Goal: Task Accomplishment & Management: Use online tool/utility

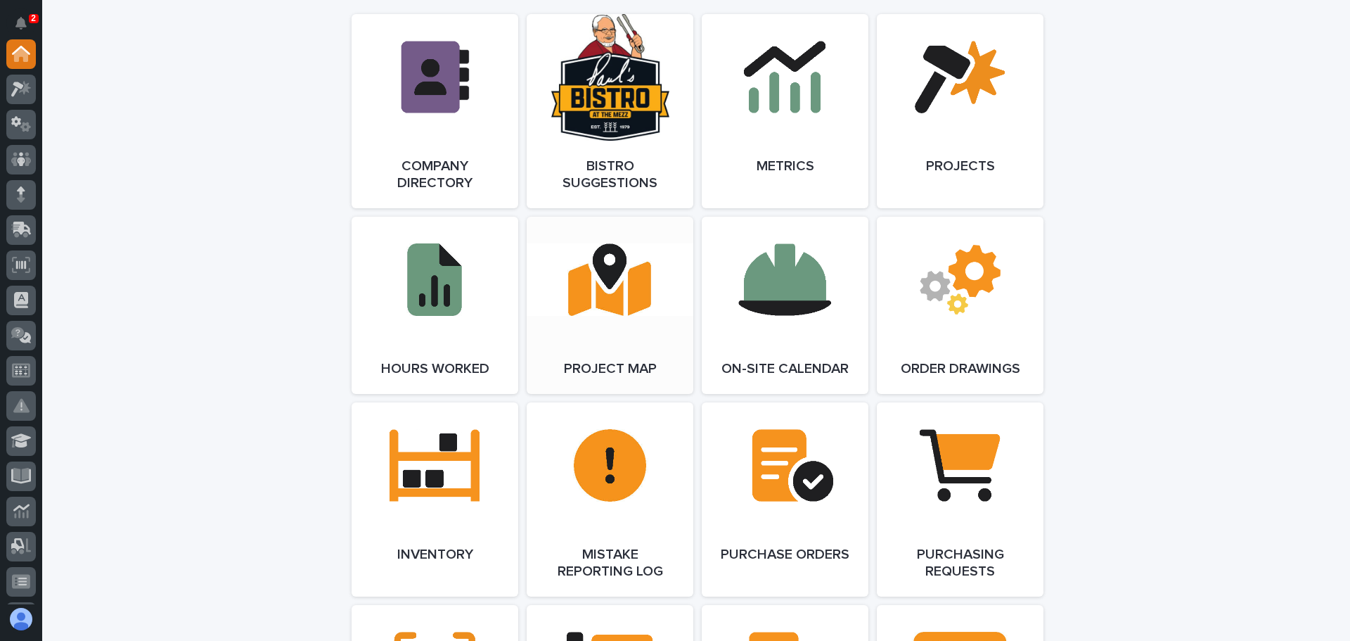
scroll to position [1266, 0]
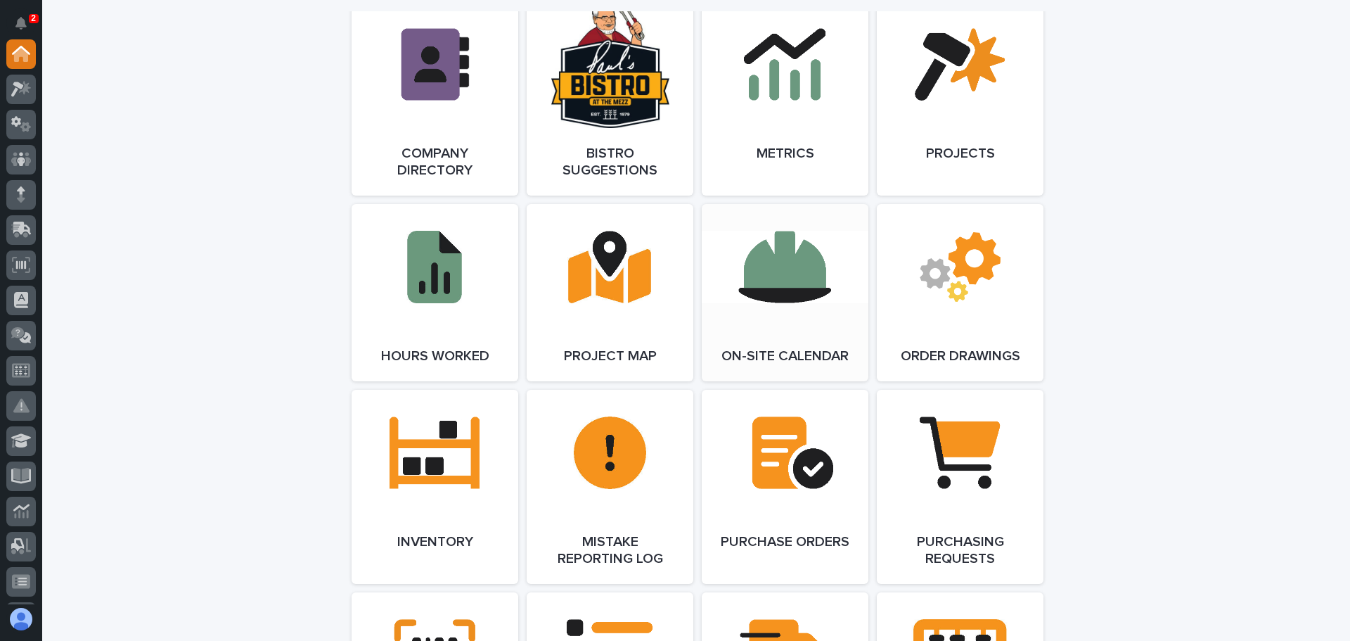
click at [768, 257] on link "Open Link" at bounding box center [785, 292] width 167 height 177
click at [20, 158] on icon at bounding box center [21, 159] width 8 height 14
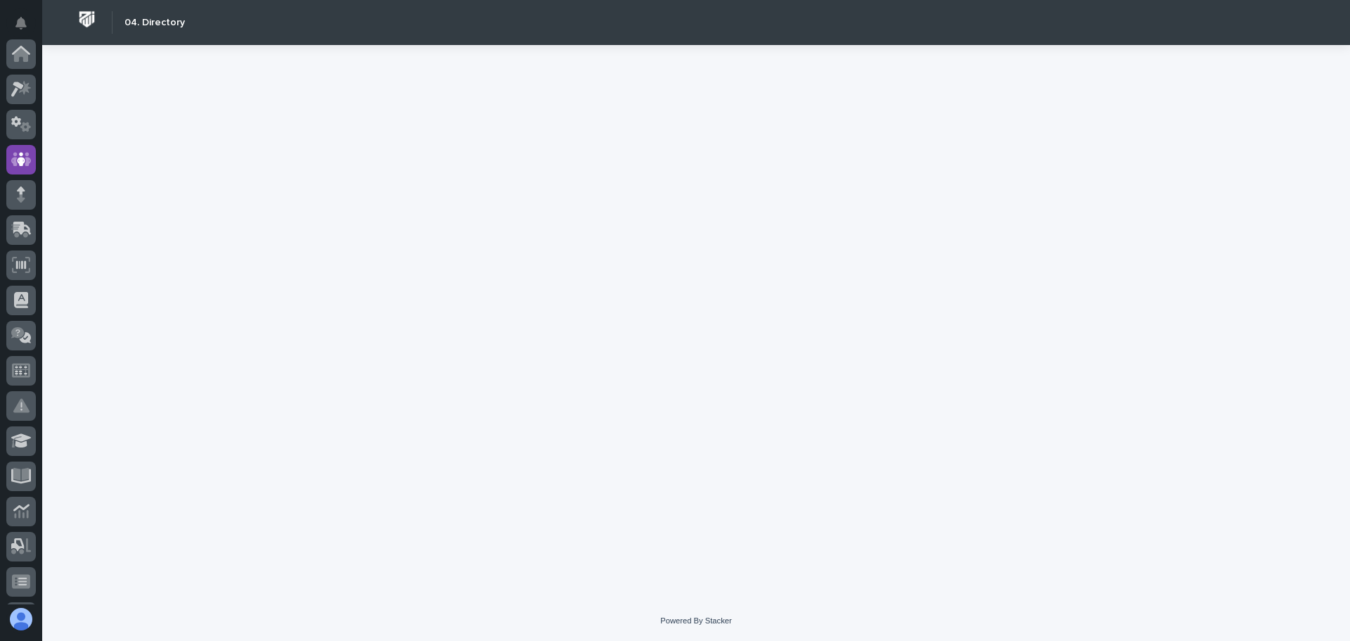
scroll to position [105, 0]
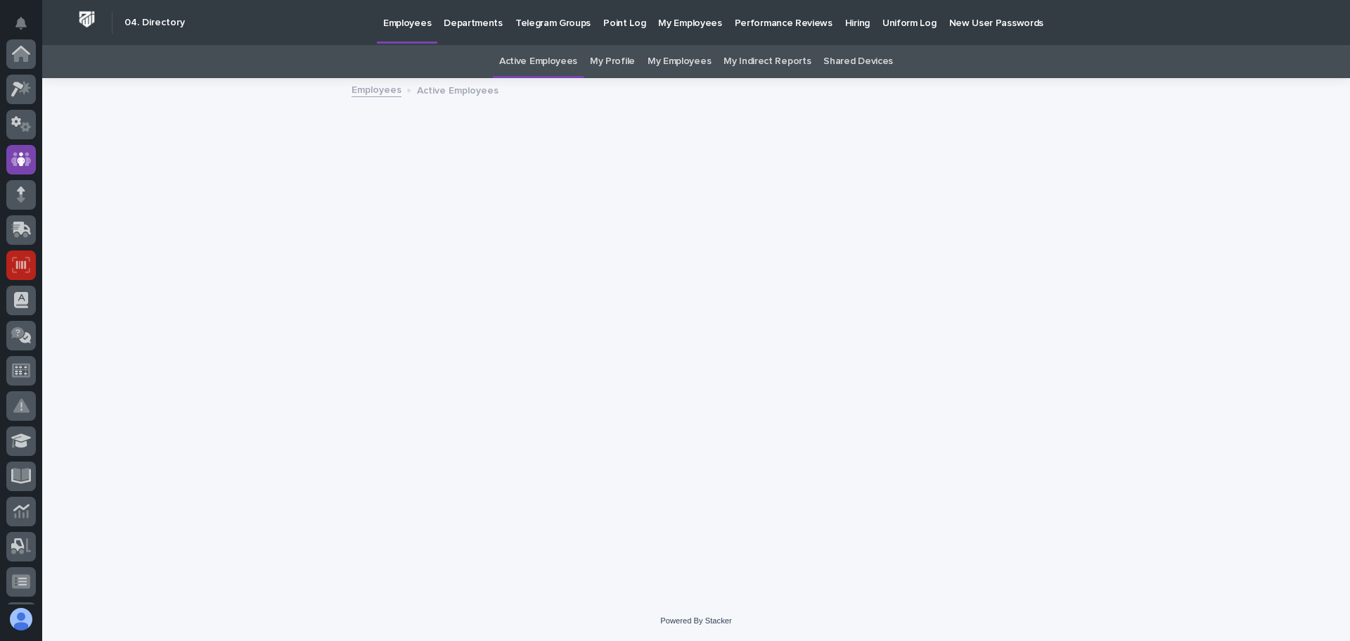
scroll to position [105, 0]
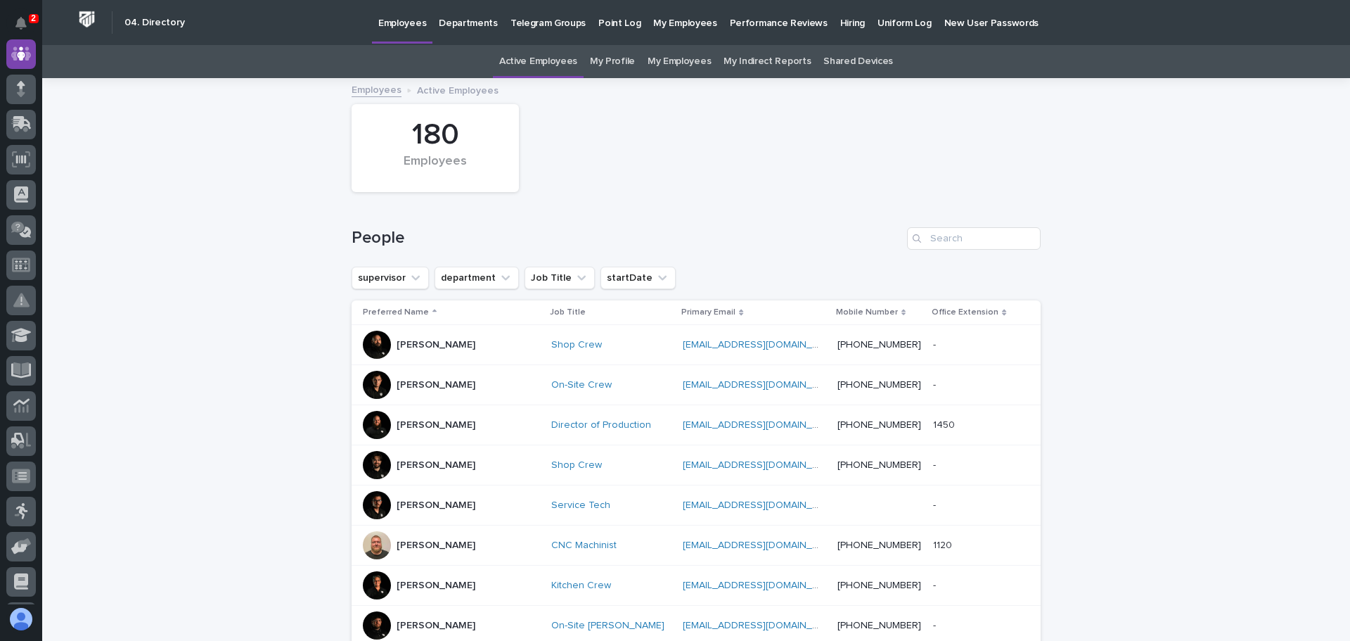
click at [671, 56] on link "My Employees" at bounding box center [679, 61] width 63 height 33
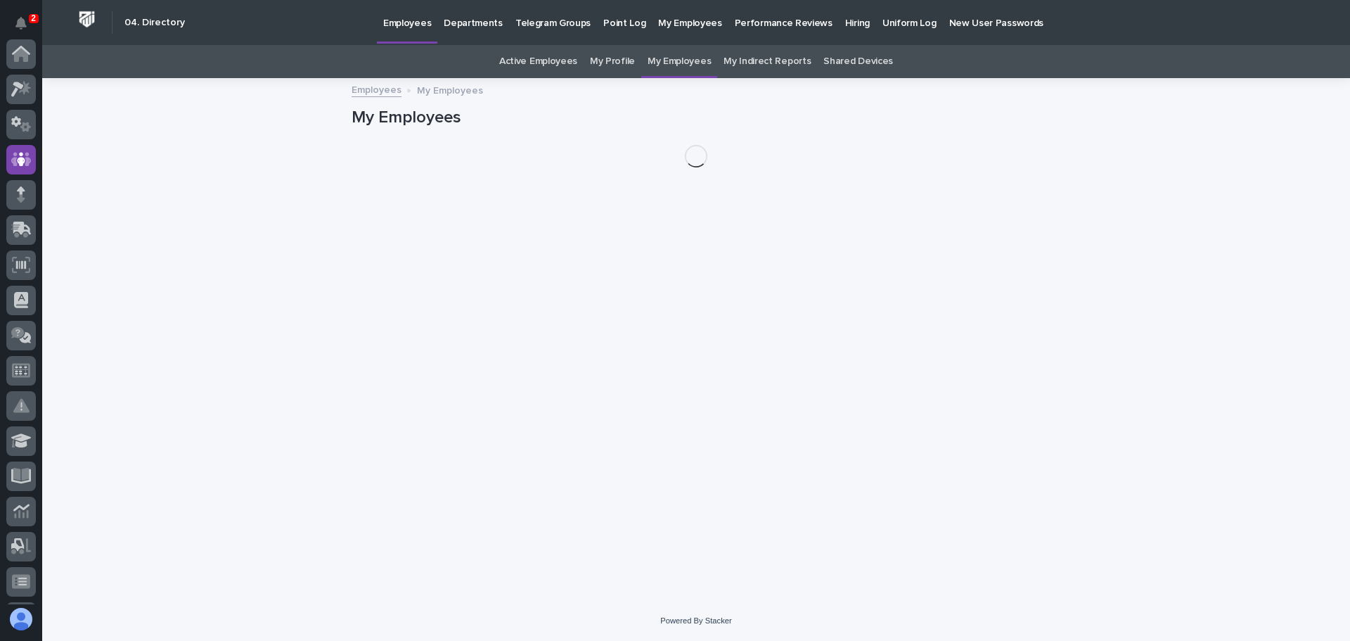
scroll to position [105, 0]
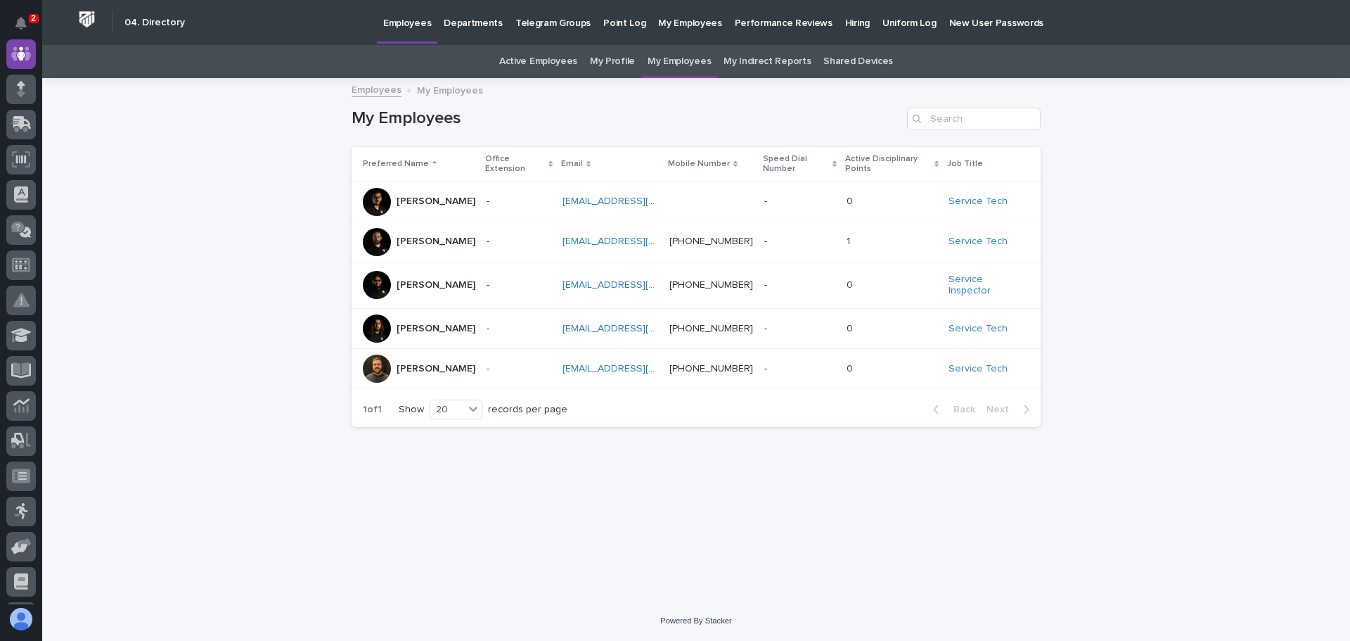
click at [505, 243] on p at bounding box center [512, 242] width 50 height 12
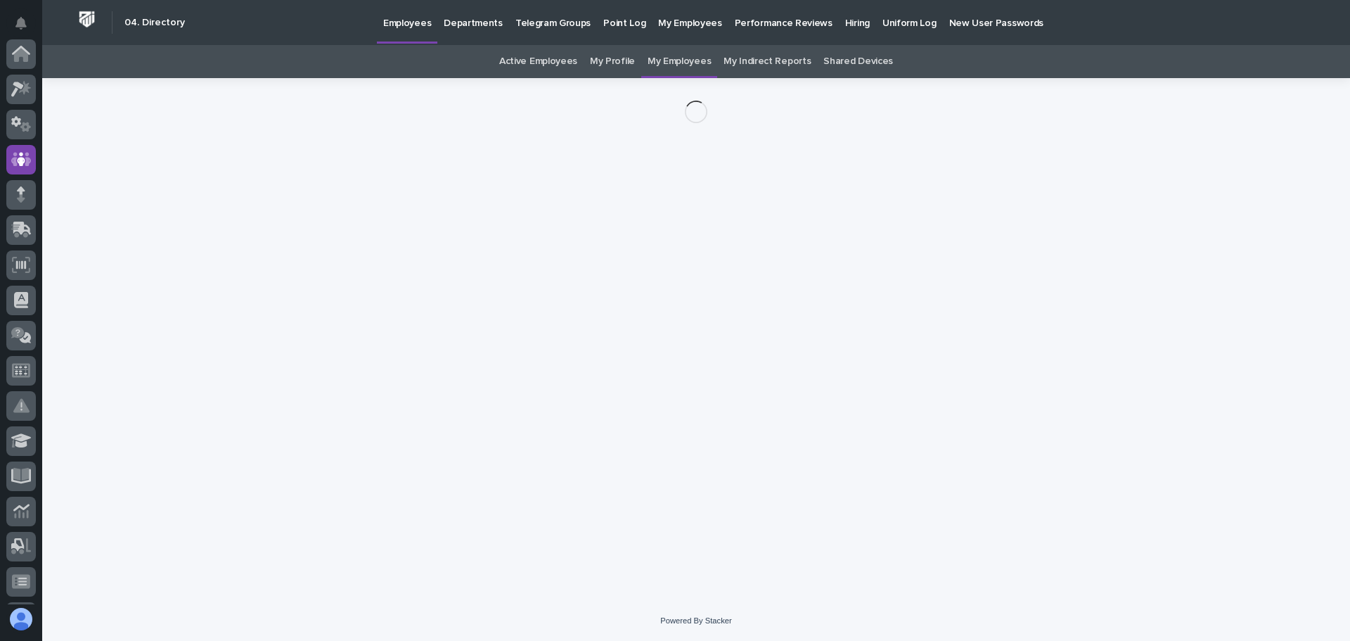
scroll to position [105, 0]
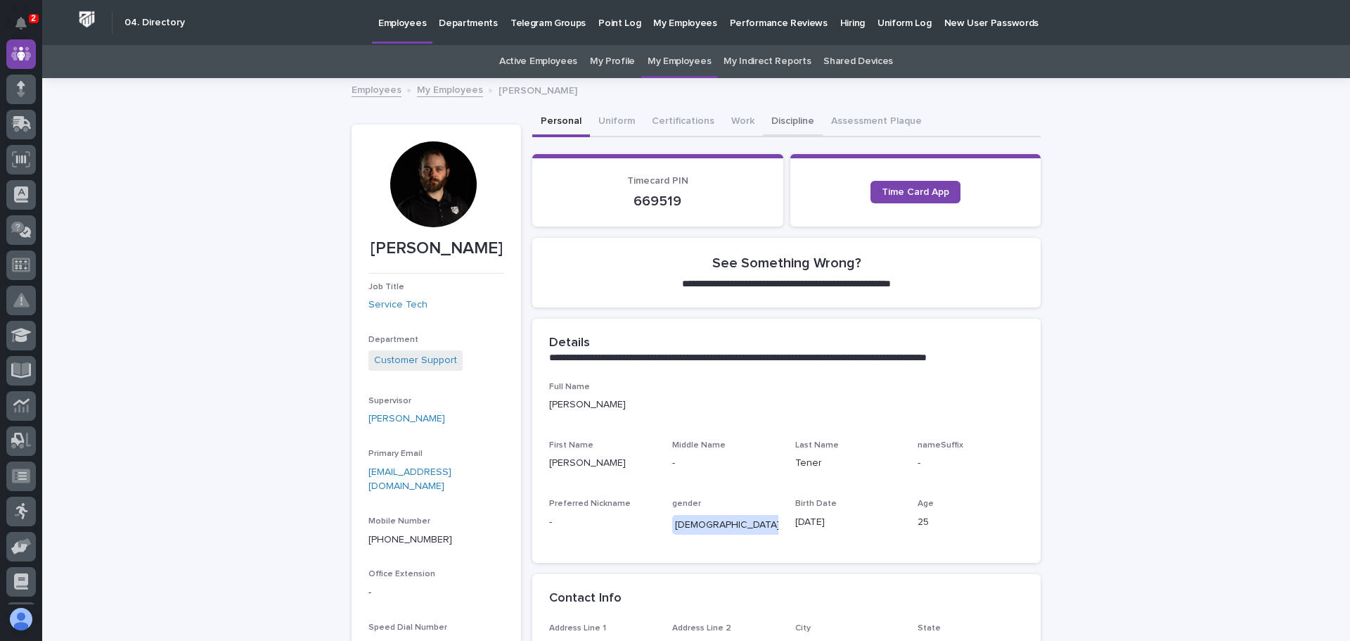
click at [769, 120] on button "Discipline" at bounding box center [793, 123] width 60 height 30
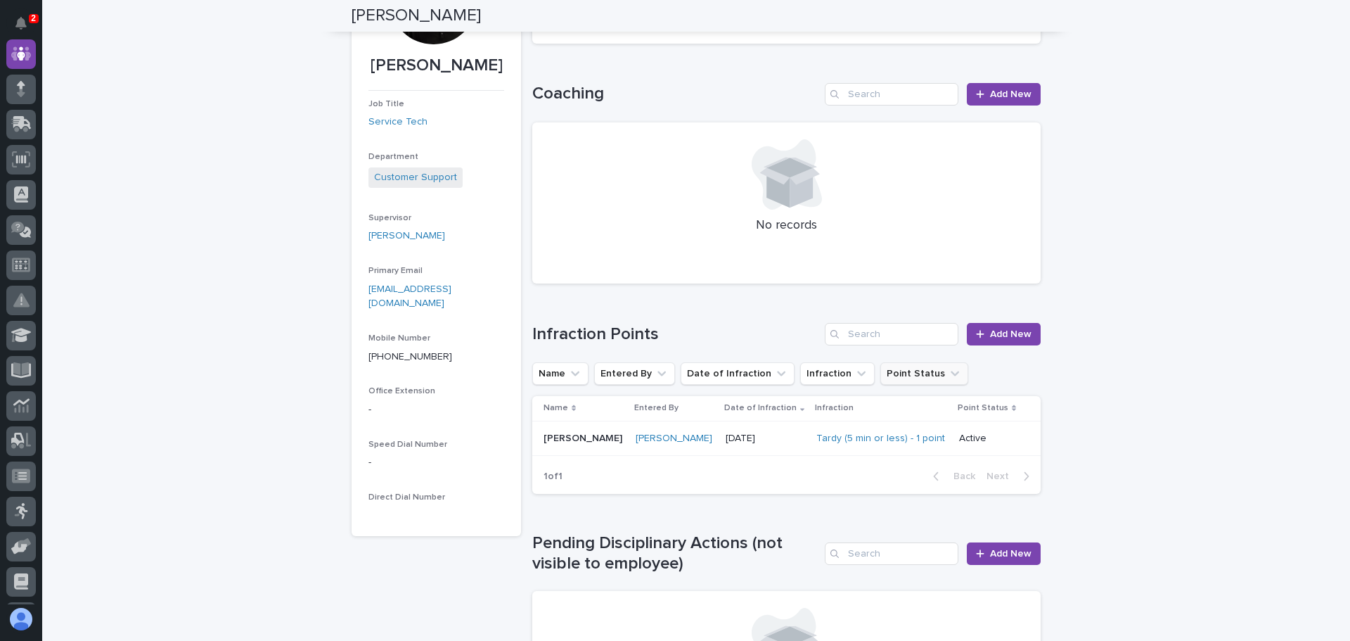
scroll to position [281, 0]
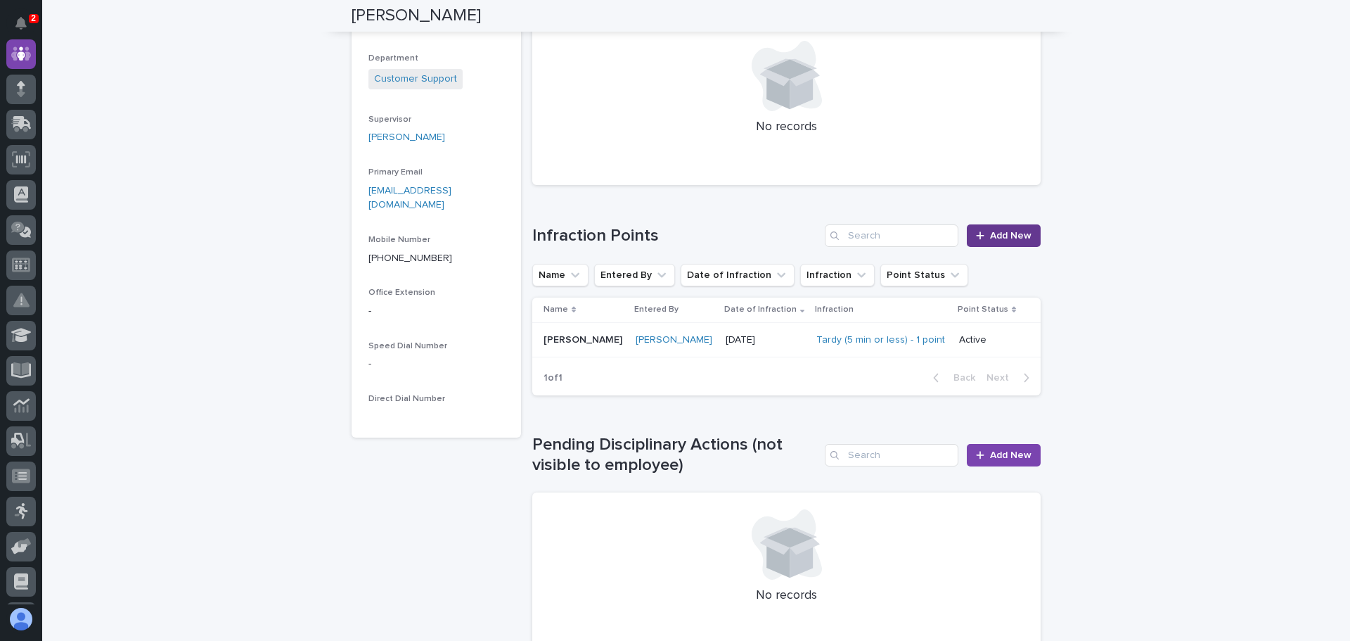
click at [994, 231] on span "Add New" at bounding box center [1010, 236] width 41 height 10
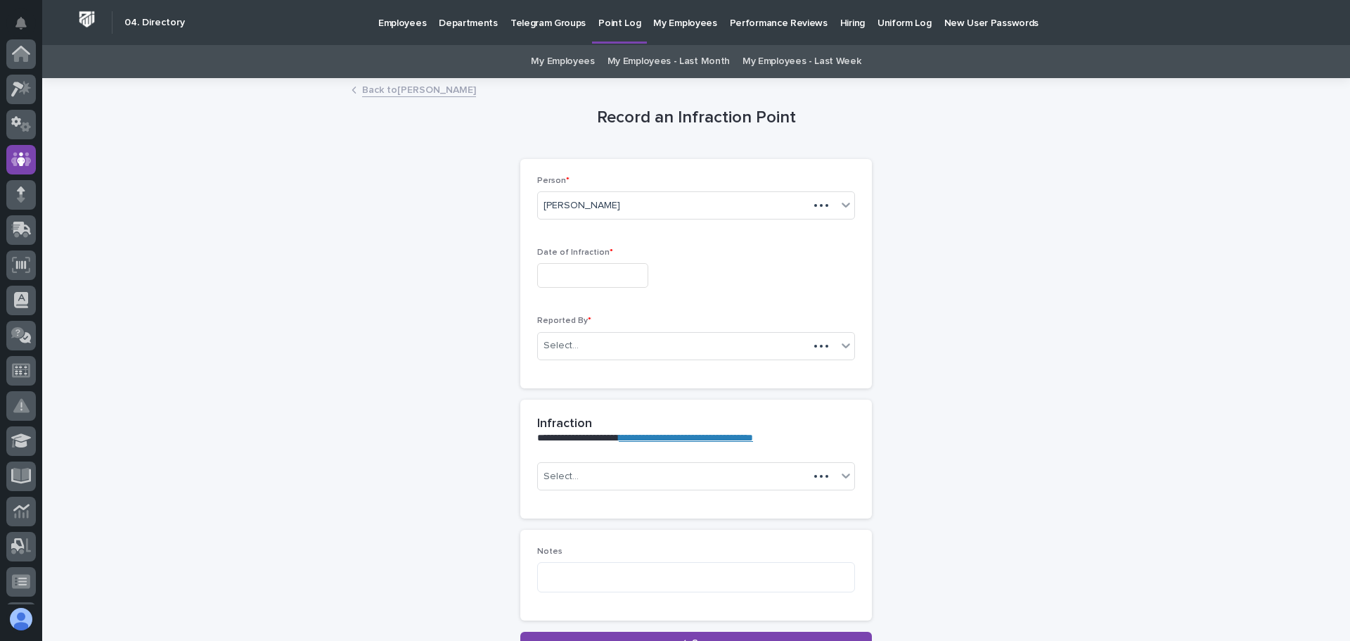
scroll to position [105, 0]
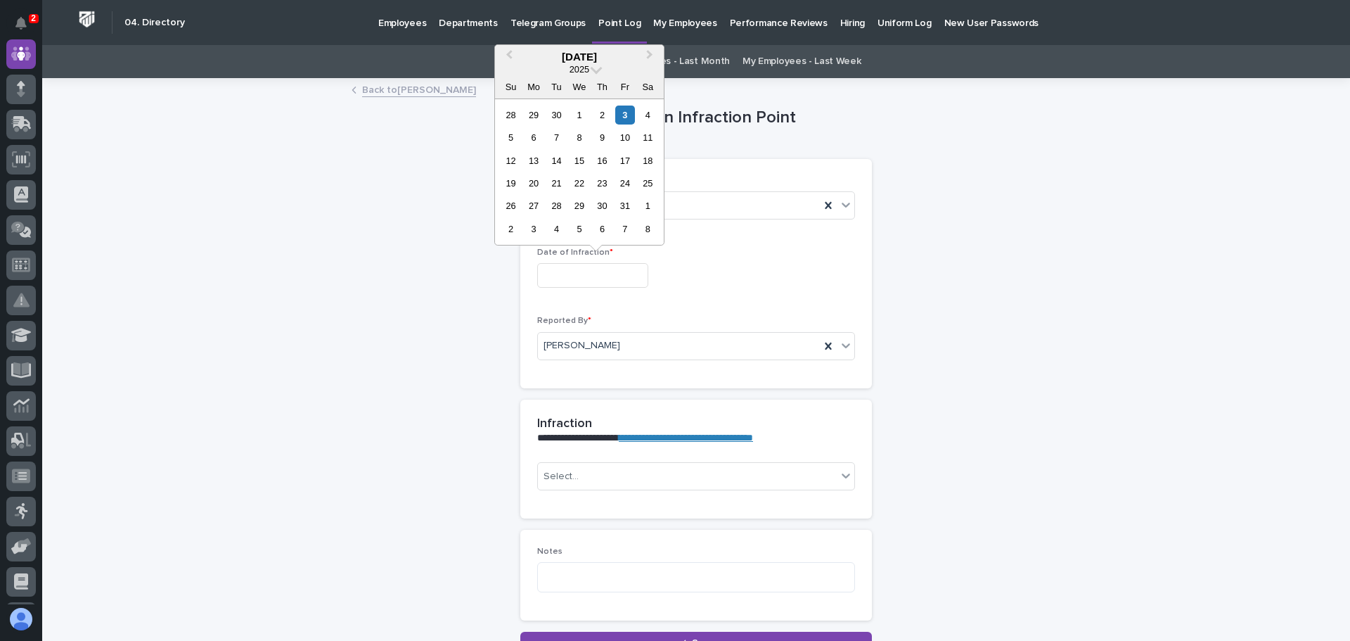
click at [611, 278] on input "text" at bounding box center [592, 275] width 111 height 25
click at [601, 110] on div "2" at bounding box center [602, 114] width 19 height 19
type input "**********"
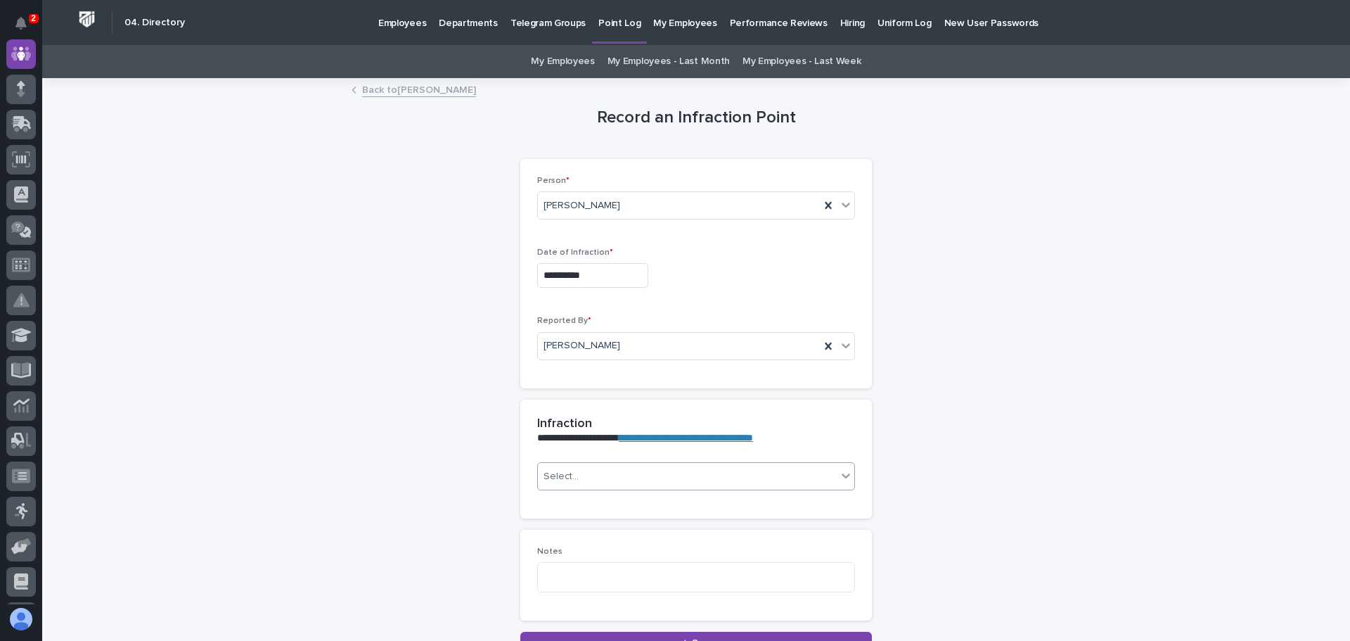
click at [841, 474] on icon at bounding box center [846, 475] width 14 height 14
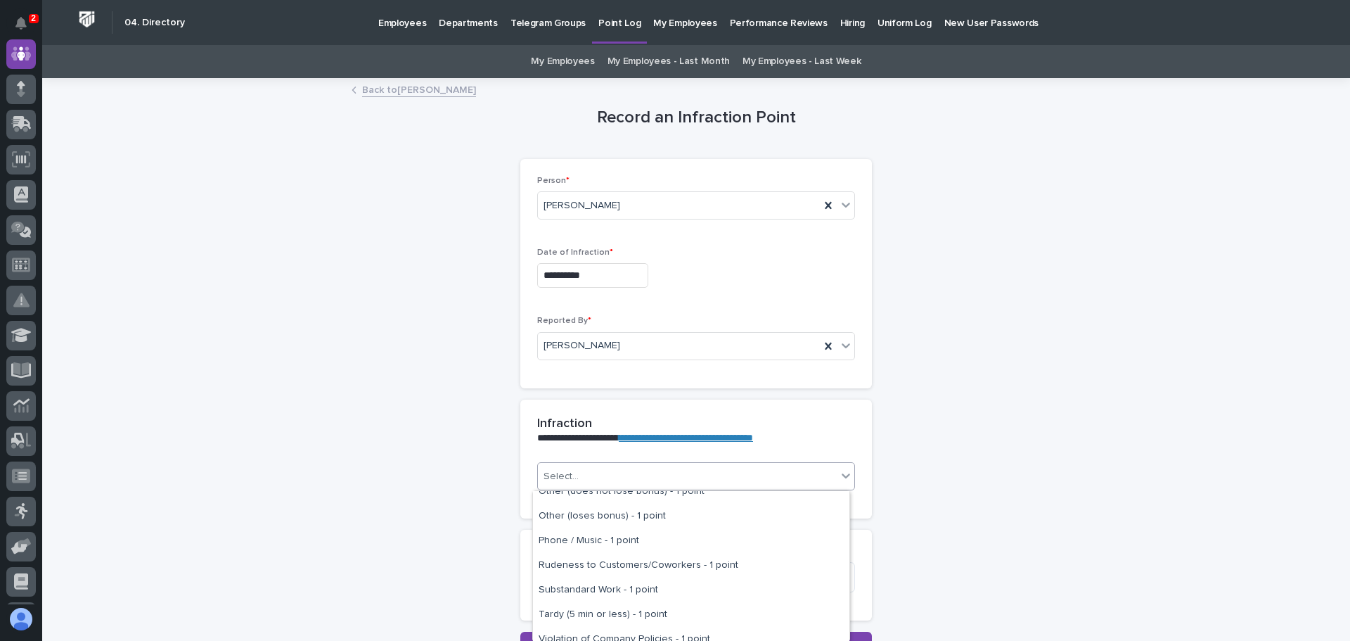
scroll to position [281, 0]
click at [750, 589] on div "Tardy (5 min or less) - 1 point" at bounding box center [691, 591] width 316 height 25
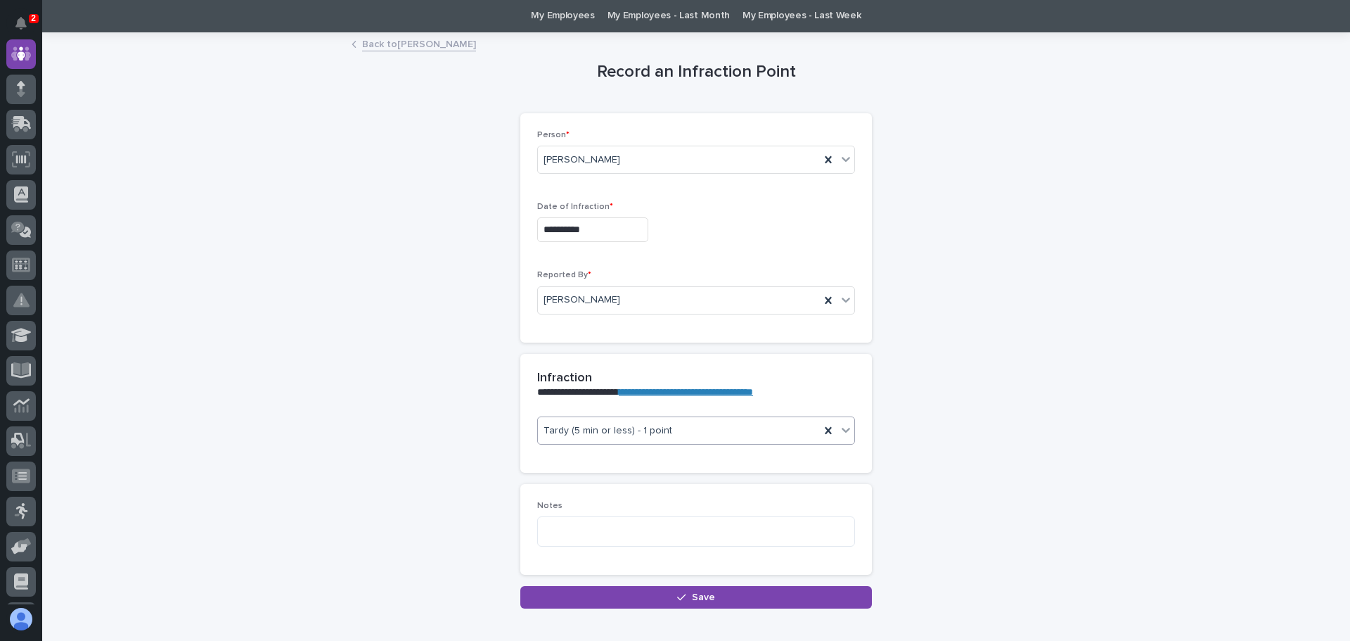
scroll to position [70, 0]
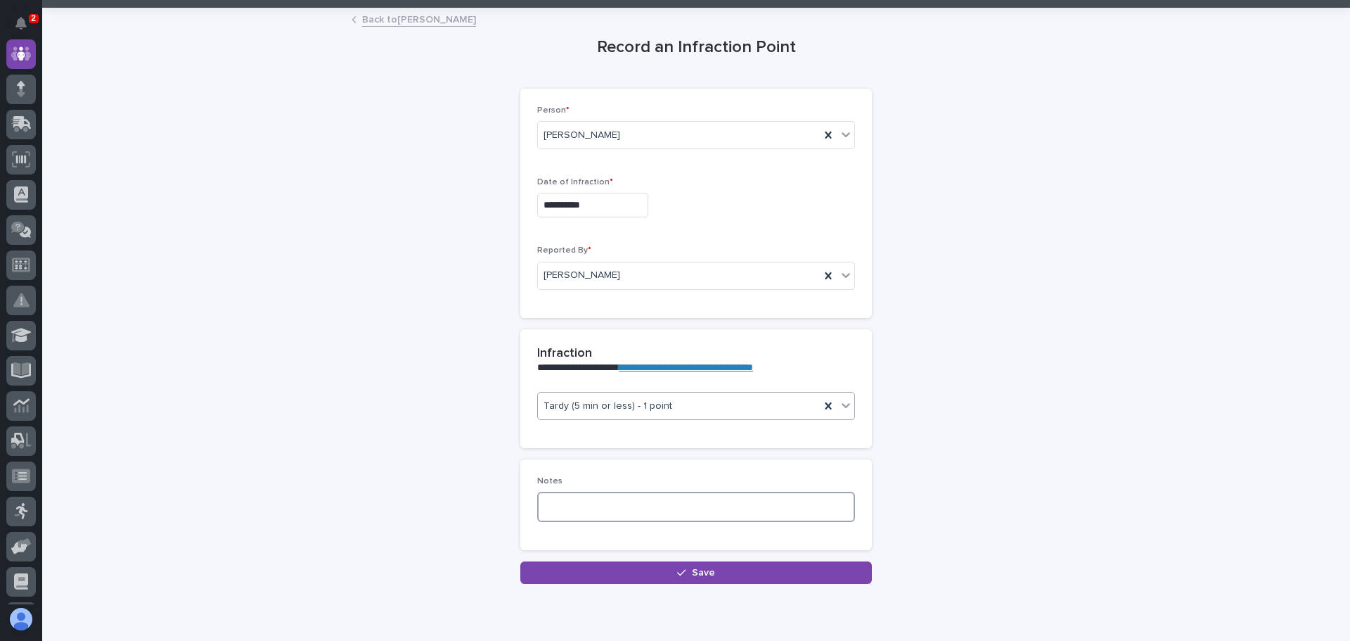
click at [551, 503] on textarea at bounding box center [696, 506] width 318 height 30
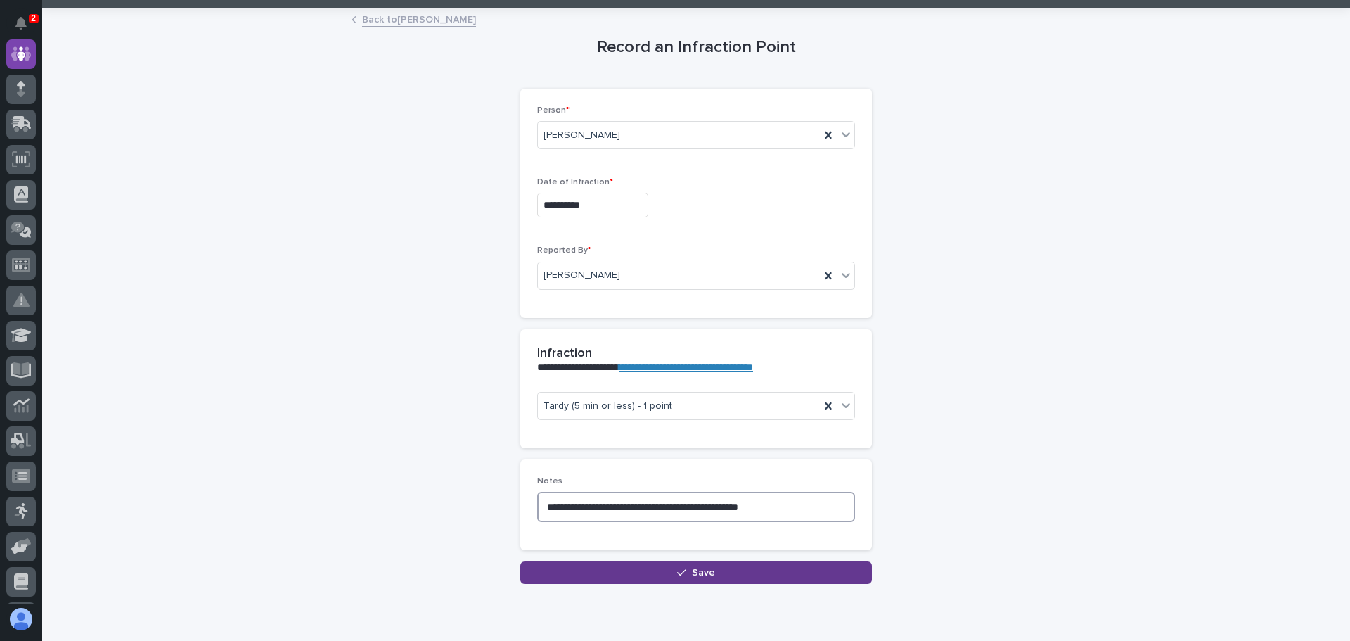
type textarea "**********"
click at [643, 572] on button "Save" at bounding box center [696, 572] width 352 height 23
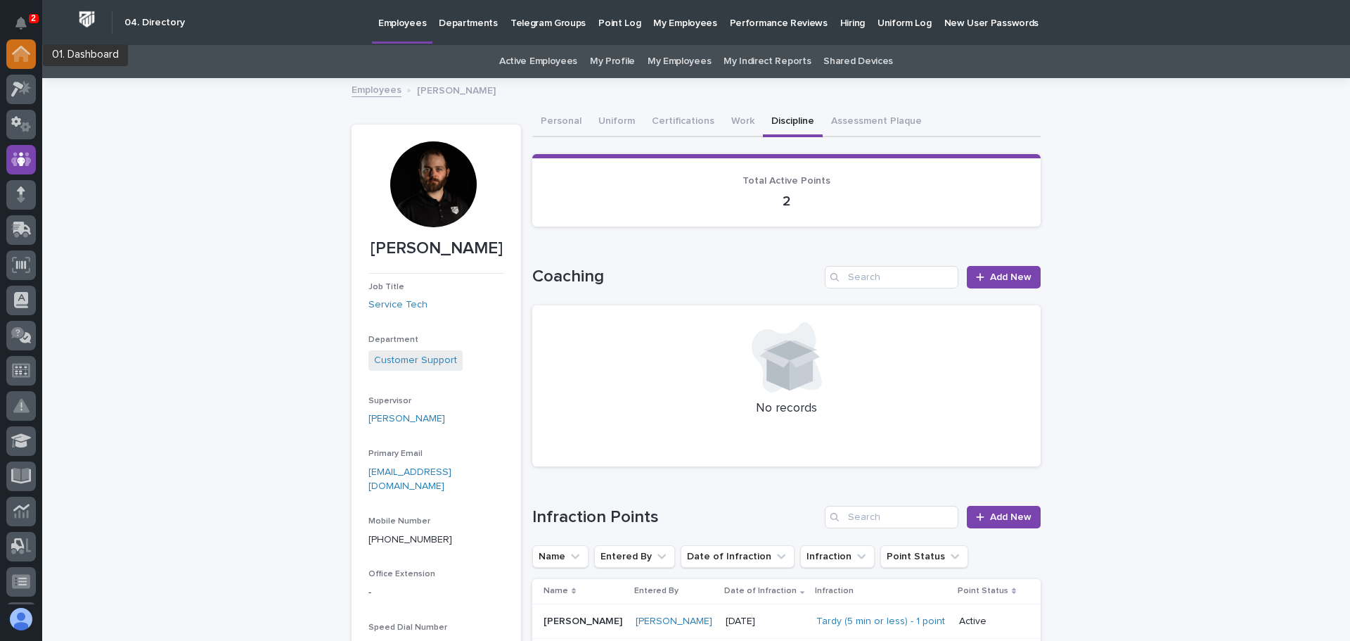
click at [18, 46] on icon at bounding box center [21, 54] width 18 height 16
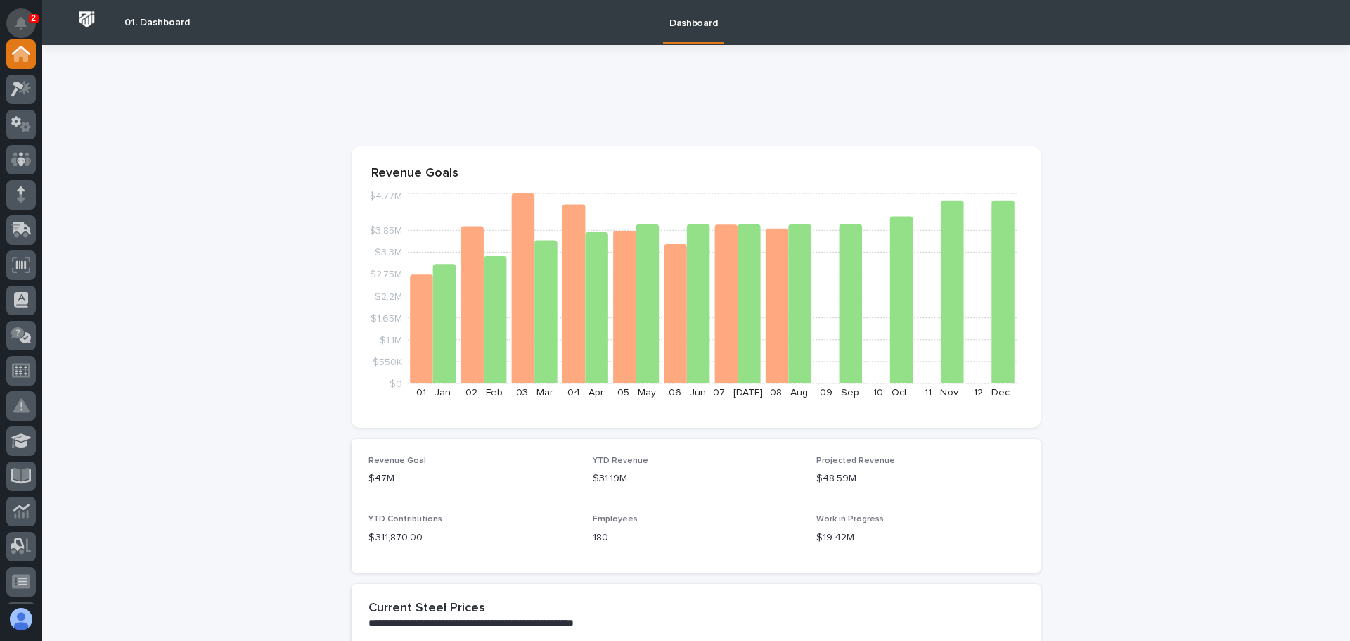
click at [25, 12] on button "Notifications" at bounding box center [21, 23] width 30 height 30
